Goal: Book appointment/travel/reservation

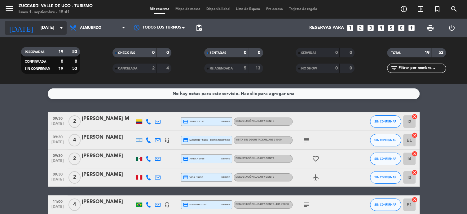
click at [37, 26] on input "[DATE]" at bounding box center [66, 27] width 59 height 11
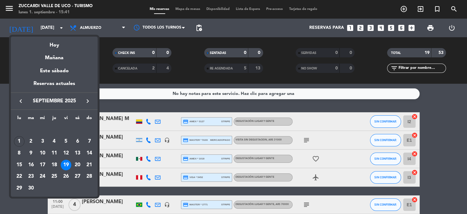
drag, startPoint x: 35, startPoint y: 190, endPoint x: 35, endPoint y: 138, distance: 51.4
click at [35, 190] on div "30" at bounding box center [31, 188] width 11 height 11
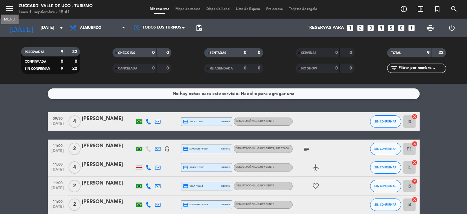
click at [11, 6] on icon "menu" at bounding box center [9, 8] width 9 height 9
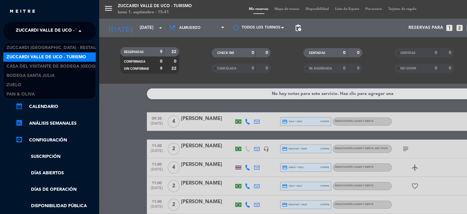
click at [42, 37] on span "Zuccardi Valle de Uco - Turismo" at bounding box center [56, 30] width 80 height 13
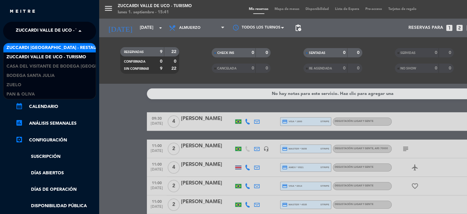
click at [51, 45] on span "Zuccardi [GEOGRAPHIC_DATA] - Restaurant [GEOGRAPHIC_DATA]" at bounding box center [81, 47] width 149 height 7
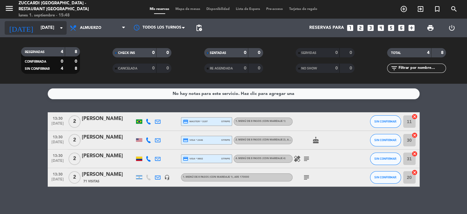
click at [37, 28] on input "[DATE]" at bounding box center [66, 27] width 59 height 11
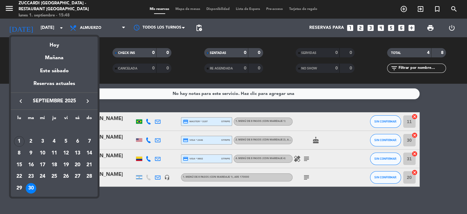
drag, startPoint x: 78, startPoint y: 155, endPoint x: 73, endPoint y: 142, distance: 13.5
click at [78, 154] on div "13" at bounding box center [77, 153] width 11 height 11
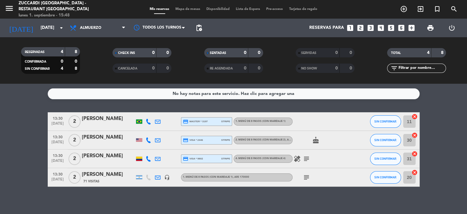
type input "[DATE]"
click at [9, 7] on icon "menu" at bounding box center [9, 8] width 9 height 9
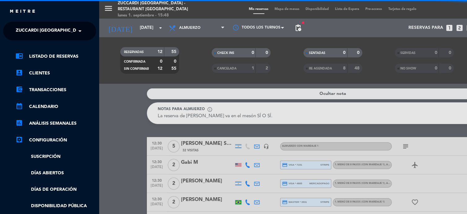
click at [19, 25] on span "Zuccardi [GEOGRAPHIC_DATA] - Restaurant [GEOGRAPHIC_DATA]" at bounding box center [90, 30] width 149 height 13
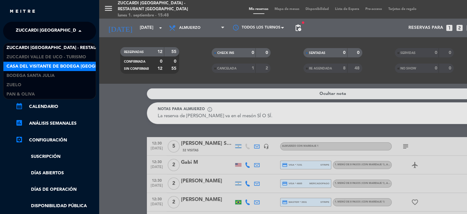
click at [42, 67] on span "Casa del Visitante de Bodega [GEOGRAPHIC_DATA]" at bounding box center [67, 66] width 120 height 7
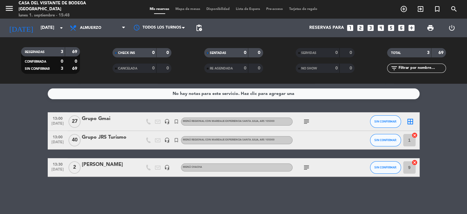
click at [362, 27] on icon "looks_two" at bounding box center [360, 28] width 8 height 8
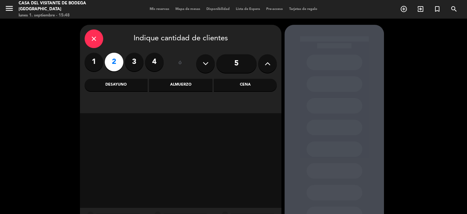
click at [185, 88] on div "Almuerzo" at bounding box center [180, 85] width 63 height 12
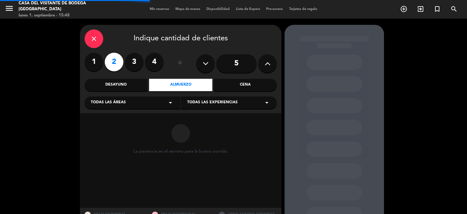
click at [216, 104] on span "Todas las experiencias" at bounding box center [212, 102] width 50 height 6
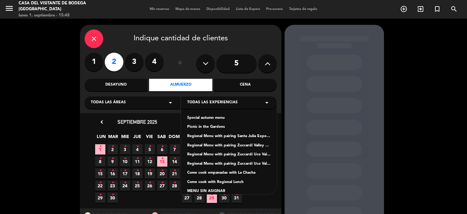
drag, startPoint x: 212, startPoint y: 136, endPoint x: 267, endPoint y: 184, distance: 73.1
click at [267, 184] on div "Special autumn menu Picnic in the Gardens Regional Menu with pairing Santa Juli…" at bounding box center [229, 147] width 96 height 93
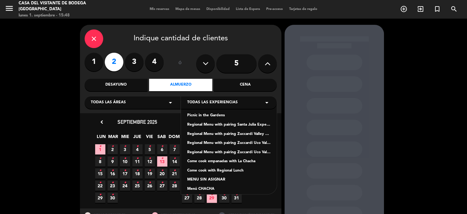
scroll to position [15, 0]
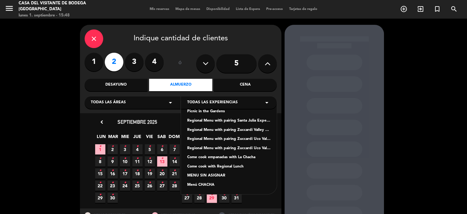
click at [245, 119] on div "Regional Menu with pairing Santa Julia Experience" at bounding box center [228, 121] width 83 height 6
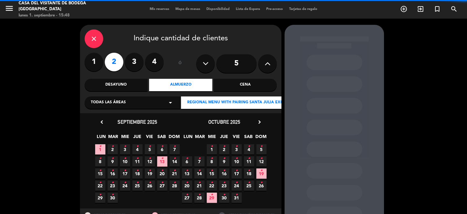
scroll to position [26, 0]
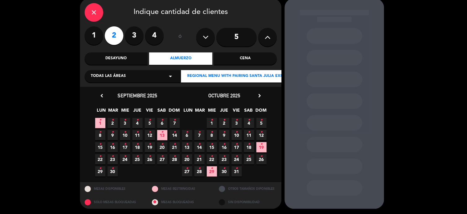
click at [162, 134] on icon "•" at bounding box center [162, 132] width 2 height 10
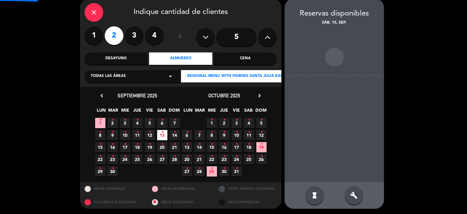
scroll to position [25, 0]
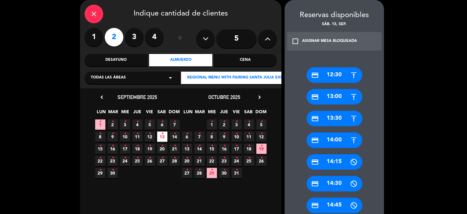
drag, startPoint x: 327, startPoint y: 97, endPoint x: 235, endPoint y: 68, distance: 96.5
click at [321, 94] on div "credit_card 13:00" at bounding box center [334, 96] width 56 height 15
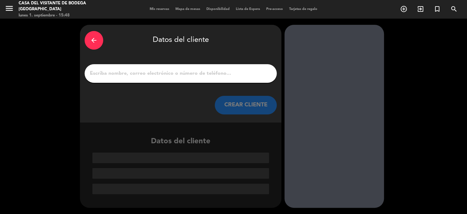
scroll to position [0, 0]
click at [196, 75] on input "1" at bounding box center [180, 73] width 183 height 9
paste input "Full Congress"
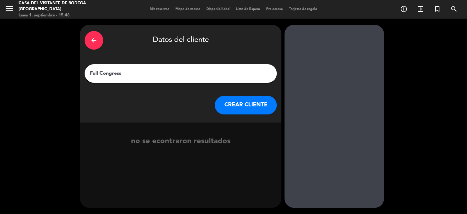
type input "Full Congress"
drag, startPoint x: 248, startPoint y: 106, endPoint x: 236, endPoint y: 106, distance: 11.5
click at [236, 106] on button "CREAR CLIENTE" at bounding box center [246, 105] width 62 height 19
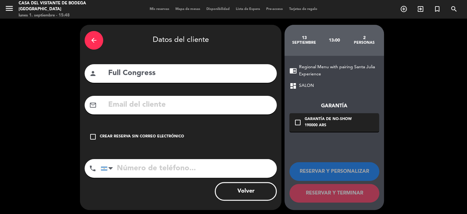
drag, startPoint x: 137, startPoint y: 138, endPoint x: 146, endPoint y: 137, distance: 9.1
click at [138, 137] on div "Crear reserva sin correo electrónico" at bounding box center [142, 136] width 84 height 6
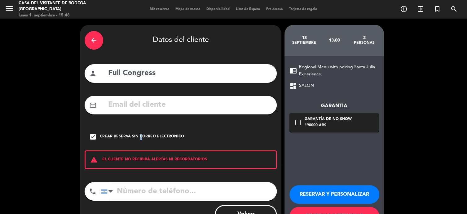
click at [330, 199] on button "RESERVAR Y PERSONALIZAR" at bounding box center [334, 194] width 90 height 19
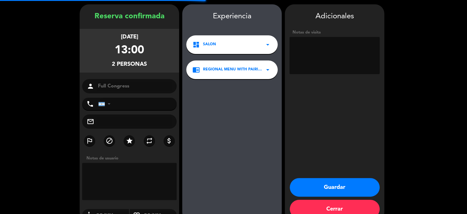
scroll to position [25, 0]
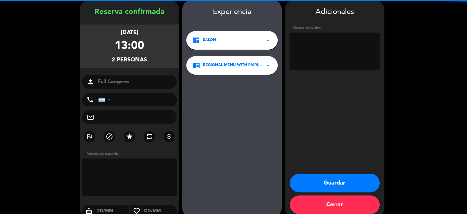
click at [335, 57] on textarea at bounding box center [334, 51] width 90 height 37
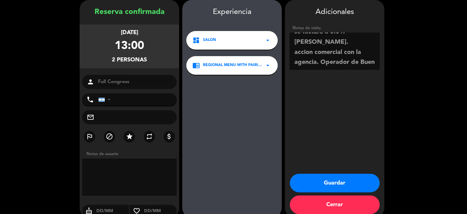
scroll to position [15, 0]
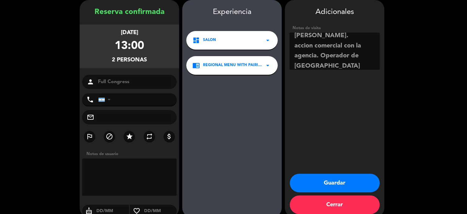
type textarea "se factura a 0.01. [PERSON_NAME]. accion comercial con la agencia. Operador de …"
click at [328, 177] on button "Guardar" at bounding box center [335, 182] width 90 height 19
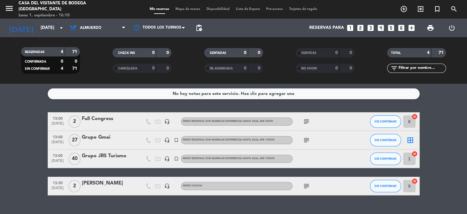
click at [97, 120] on div "Full Congress" at bounding box center [108, 119] width 53 height 8
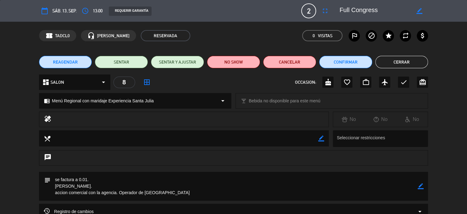
click at [100, 10] on span "13:00" at bounding box center [98, 10] width 10 height 7
click at [89, 11] on icon "access_time" at bounding box center [84, 10] width 7 height 7
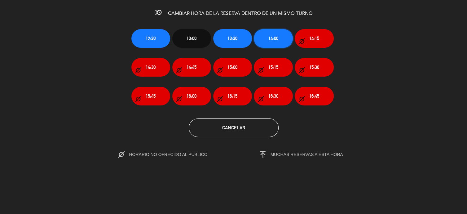
click at [269, 41] on span "14:00" at bounding box center [273, 38] width 10 height 7
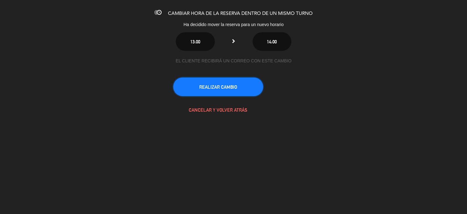
click at [226, 93] on button "REALIZAR CAMBIO" at bounding box center [218, 86] width 90 height 19
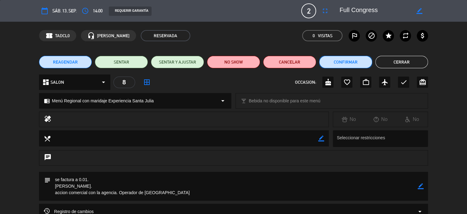
click at [342, 62] on button "Confirmar" at bounding box center [345, 62] width 53 height 12
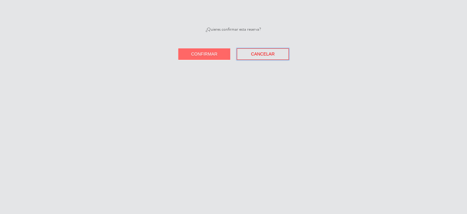
click at [263, 57] on button "Cancelar" at bounding box center [263, 53] width 52 height 11
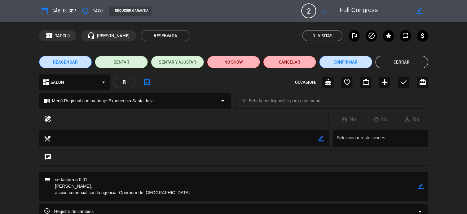
click at [408, 60] on button "Cerrar" at bounding box center [401, 62] width 53 height 12
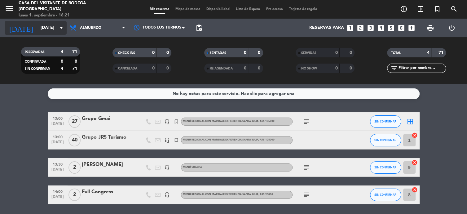
click at [37, 27] on input "[DATE]" at bounding box center [66, 27] width 59 height 11
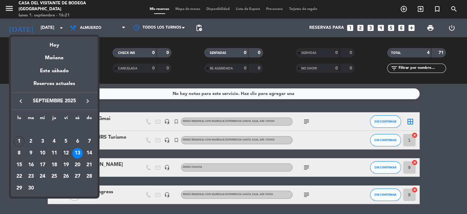
click at [69, 151] on div "12" at bounding box center [66, 153] width 11 height 11
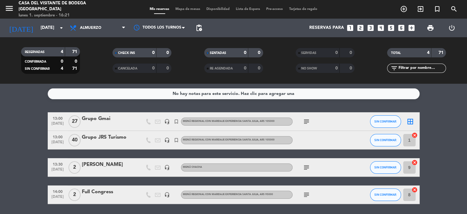
type input "[DATE]"
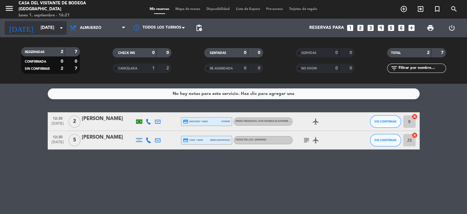
click at [38, 29] on input "[DATE]" at bounding box center [66, 27] width 59 height 11
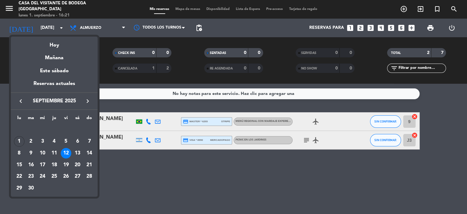
click at [193, 171] on div at bounding box center [233, 107] width 467 height 214
